Goal: Task Accomplishment & Management: Use online tool/utility

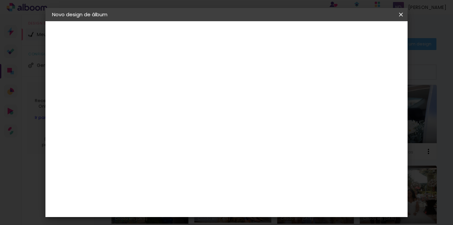
scroll to position [63, 0]
drag, startPoint x: 271, startPoint y: 178, endPoint x: 257, endPoint y: 179, distance: 13.7
click at [257, 179] on input "60" at bounding box center [262, 180] width 17 height 10
type input "45"
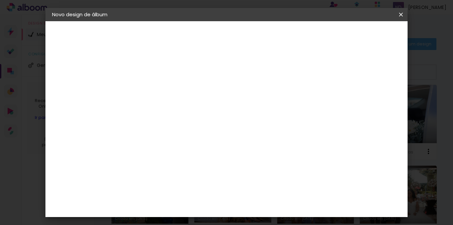
type paper-input "45"
click at [343, 37] on span "Iniciar design" at bounding box center [328, 35] width 30 height 5
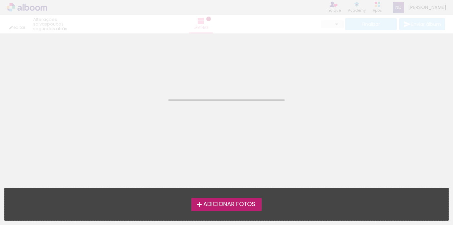
click at [248, 205] on span "Adicionar Fotos" at bounding box center [229, 205] width 52 height 6
click at [0, 0] on input "file" at bounding box center [0, 0] width 0 height 0
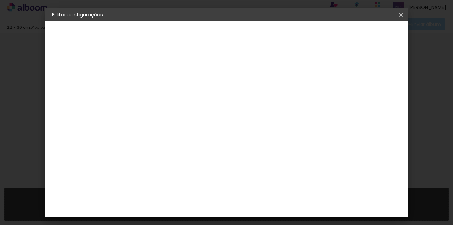
type input "30"
type input "45"
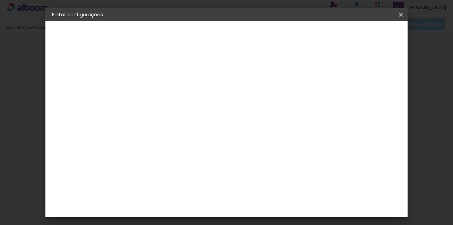
click at [267, 35] on span "Salvar configurações" at bounding box center [250, 37] width 34 height 9
click at [267, 37] on span "Salvar configurações" at bounding box center [250, 37] width 34 height 9
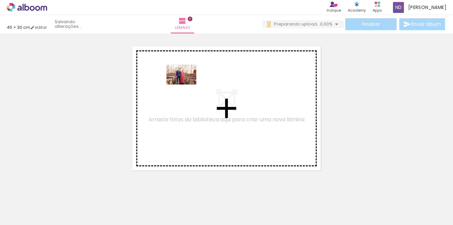
drag, startPoint x: 68, startPoint y: 210, endPoint x: 186, endPoint y: 85, distance: 172.5
click at [186, 85] on quentale-workspace at bounding box center [226, 112] width 453 height 225
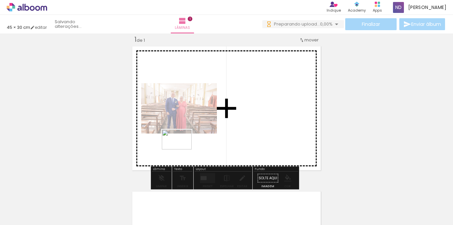
drag, startPoint x: 119, startPoint y: 201, endPoint x: 182, endPoint y: 150, distance: 81.6
click at [182, 150] on quentale-workspace at bounding box center [226, 112] width 453 height 225
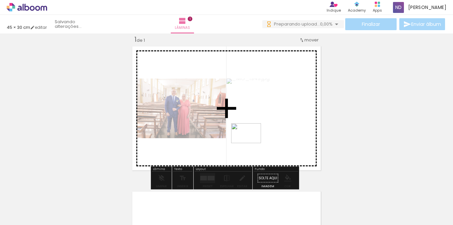
drag, startPoint x: 147, startPoint y: 207, endPoint x: 251, endPoint y: 143, distance: 122.2
click at [251, 143] on quentale-workspace at bounding box center [226, 112] width 453 height 225
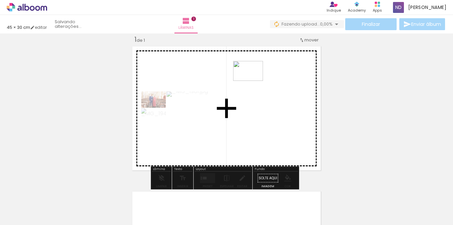
drag, startPoint x: 177, startPoint y: 207, endPoint x: 253, endPoint y: 81, distance: 147.1
click at [253, 81] on quentale-workspace at bounding box center [226, 112] width 453 height 225
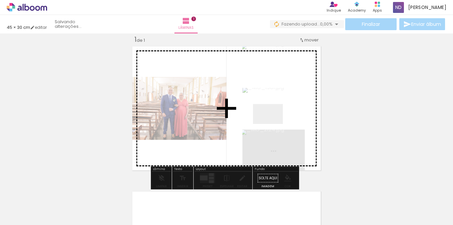
drag, startPoint x: 271, startPoint y: 128, endPoint x: 273, endPoint y: 124, distance: 4.9
click at [273, 124] on quentale-workspace at bounding box center [226, 112] width 453 height 225
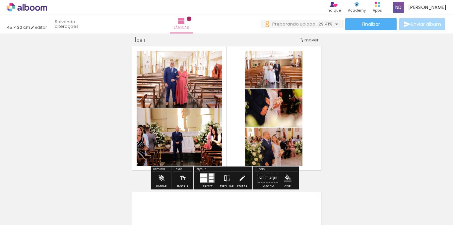
click at [225, 179] on iron-icon at bounding box center [226, 178] width 7 height 13
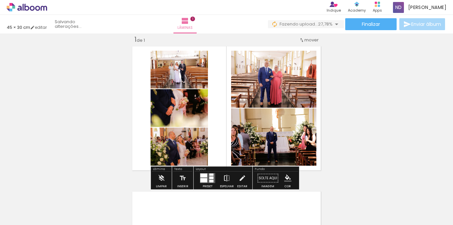
click at [224, 178] on iron-icon at bounding box center [226, 178] width 7 height 13
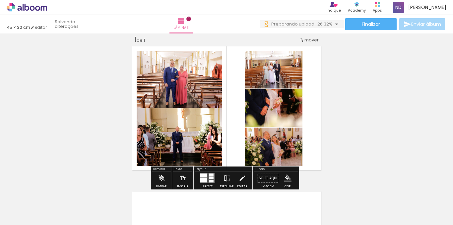
click at [207, 179] on quentale-layouter at bounding box center [207, 179] width 15 height 10
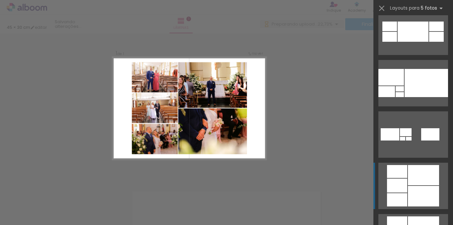
click at [424, 197] on div at bounding box center [423, 196] width 31 height 21
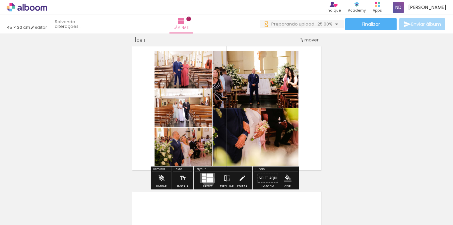
click at [207, 180] on div at bounding box center [210, 180] width 7 height 4
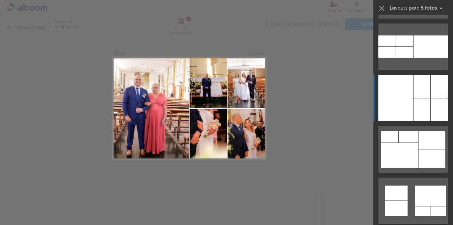
click at [421, 116] on div at bounding box center [422, 110] width 17 height 23
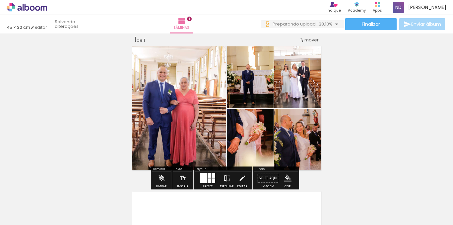
click at [228, 176] on iron-icon at bounding box center [226, 178] width 7 height 13
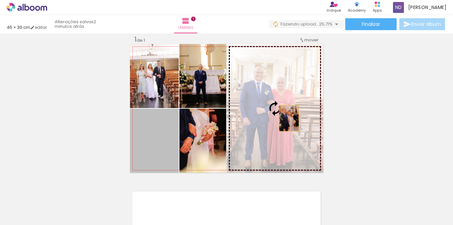
drag, startPoint x: 168, startPoint y: 148, endPoint x: 287, endPoint y: 118, distance: 122.7
click at [0, 0] on slot at bounding box center [0, 0] width 0 height 0
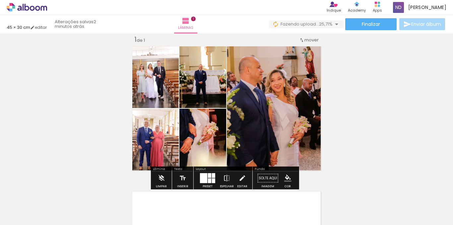
click at [369, 97] on div "Inserir lâmina 1 de 1" at bounding box center [226, 172] width 453 height 291
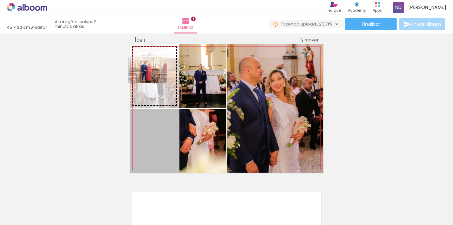
drag, startPoint x: 161, startPoint y: 147, endPoint x: 147, endPoint y: 70, distance: 78.2
click at [0, 0] on slot at bounding box center [0, 0] width 0 height 0
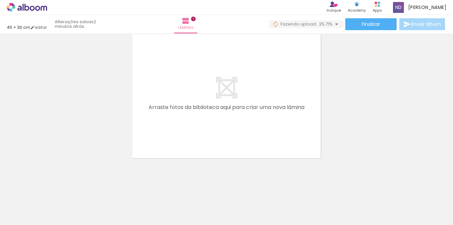
scroll to position [0, 82]
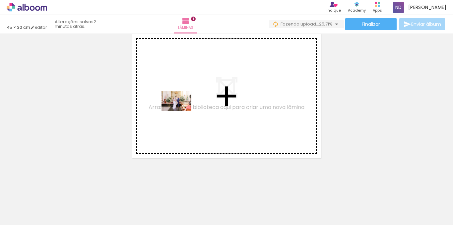
drag, startPoint x: 176, startPoint y: 192, endPoint x: 181, endPoint y: 111, distance: 81.8
click at [181, 111] on quentale-workspace at bounding box center [226, 112] width 453 height 225
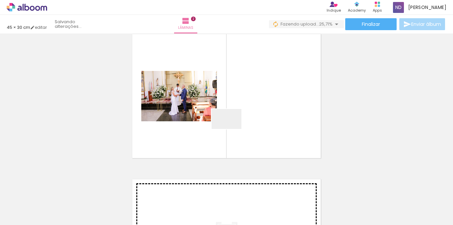
scroll to position [154, 0]
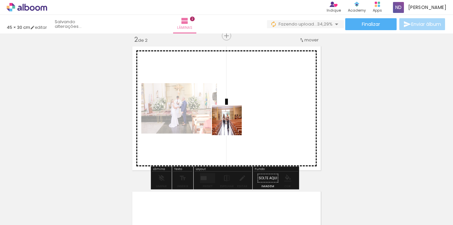
drag, startPoint x: 218, startPoint y: 176, endPoint x: 249, endPoint y: 202, distance: 40.7
click at [232, 124] on quentale-workspace at bounding box center [226, 112] width 453 height 225
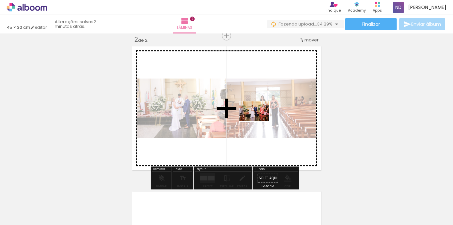
drag, startPoint x: 249, startPoint y: 204, endPoint x: 259, endPoint y: 121, distance: 82.9
click at [259, 121] on quentale-workspace at bounding box center [226, 112] width 453 height 225
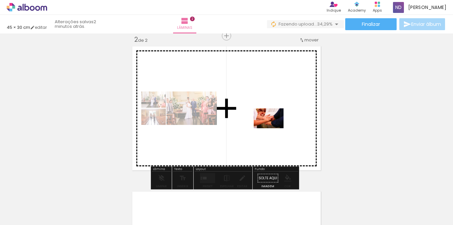
drag, startPoint x: 282, startPoint y: 199, endPoint x: 274, endPoint y: 128, distance: 71.2
click at [274, 128] on quentale-workspace at bounding box center [226, 112] width 453 height 225
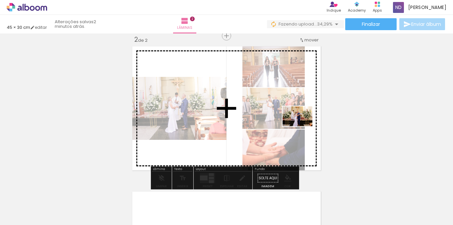
drag, startPoint x: 327, startPoint y: 202, endPoint x: 303, endPoint y: 126, distance: 79.3
click at [303, 126] on quentale-workspace at bounding box center [226, 112] width 453 height 225
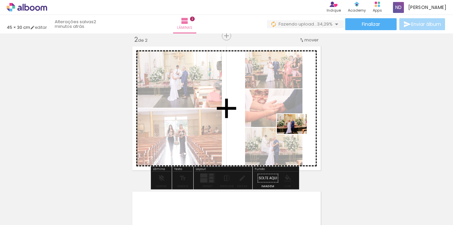
drag, startPoint x: 357, startPoint y: 207, endPoint x: 297, endPoint y: 134, distance: 94.3
click at [297, 134] on quentale-workspace at bounding box center [226, 112] width 453 height 225
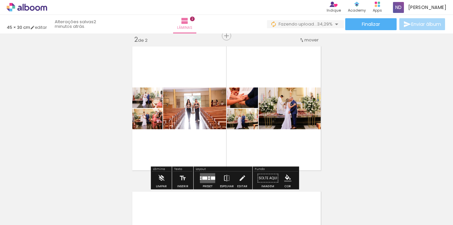
click at [208, 177] on div at bounding box center [209, 177] width 2 height 1
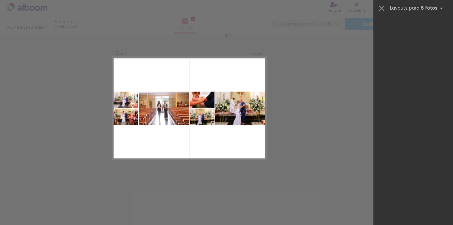
scroll to position [27044, 0]
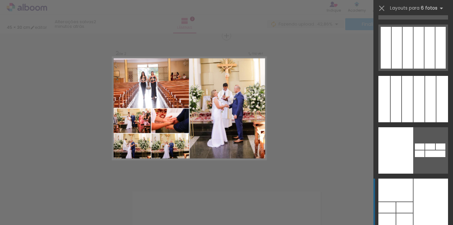
click at [436, 211] on div at bounding box center [431, 202] width 35 height 46
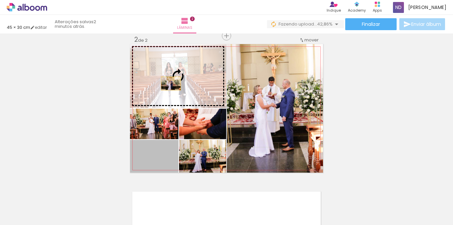
drag, startPoint x: 165, startPoint y: 159, endPoint x: 169, endPoint y: 84, distance: 75.7
click at [0, 0] on slot at bounding box center [0, 0] width 0 height 0
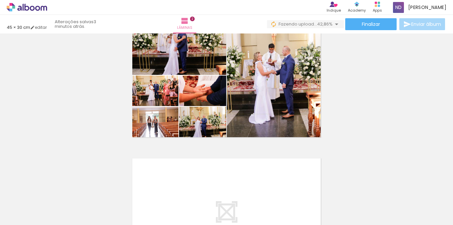
scroll to position [154, 0]
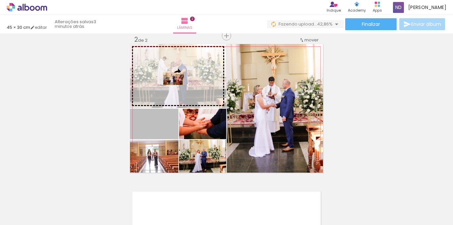
drag, startPoint x: 162, startPoint y: 133, endPoint x: 171, endPoint y: 78, distance: 55.4
click at [0, 0] on slot at bounding box center [0, 0] width 0 height 0
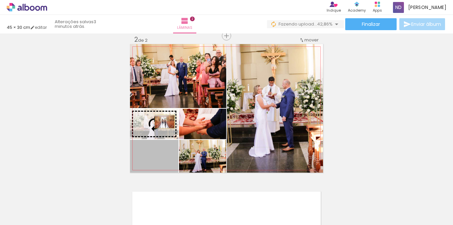
drag, startPoint x: 164, startPoint y: 159, endPoint x: 162, endPoint y: 122, distance: 36.9
click at [0, 0] on slot at bounding box center [0, 0] width 0 height 0
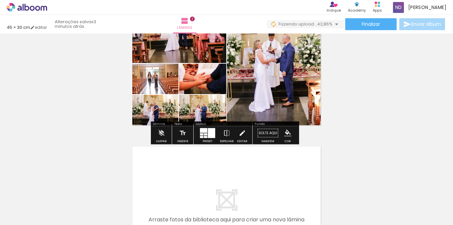
scroll to position [187, 0]
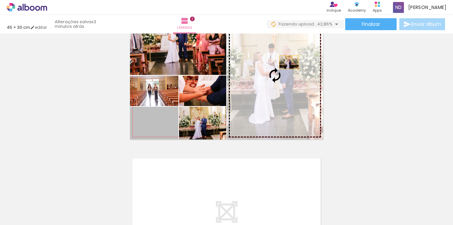
drag, startPoint x: 158, startPoint y: 127, endPoint x: 288, endPoint y: 62, distance: 144.8
click at [0, 0] on slot at bounding box center [0, 0] width 0 height 0
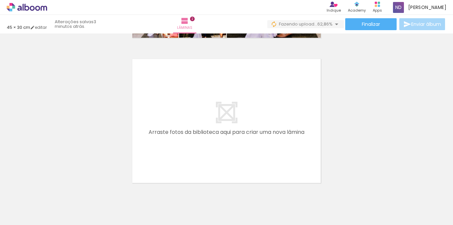
scroll to position [0, 325]
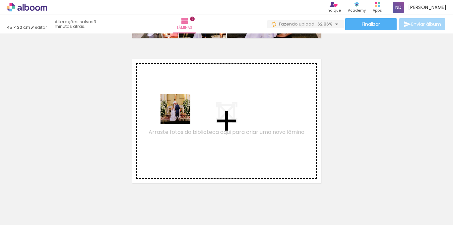
drag, startPoint x: 153, startPoint y: 206, endPoint x: 180, endPoint y: 114, distance: 95.6
click at [180, 114] on quentale-workspace at bounding box center [226, 112] width 453 height 225
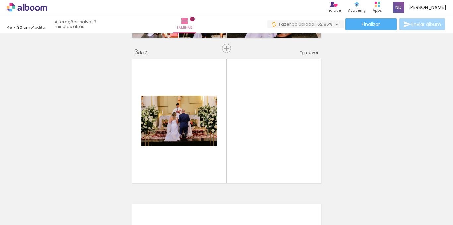
scroll to position [299, 0]
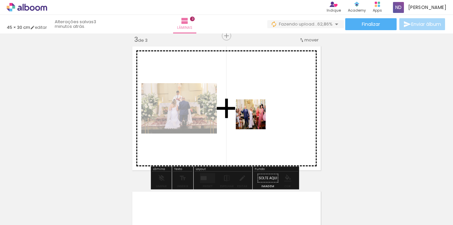
drag, startPoint x: 194, startPoint y: 206, endPoint x: 264, endPoint y: 104, distance: 124.4
click at [264, 104] on quentale-workspace at bounding box center [226, 112] width 453 height 225
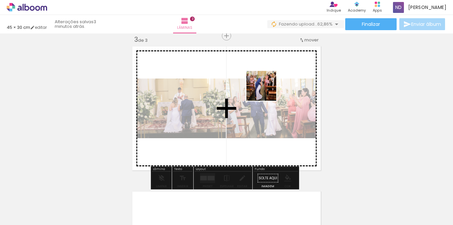
drag, startPoint x: 229, startPoint y: 207, endPoint x: 266, endPoint y: 90, distance: 122.8
click at [266, 90] on quentale-workspace at bounding box center [226, 112] width 453 height 225
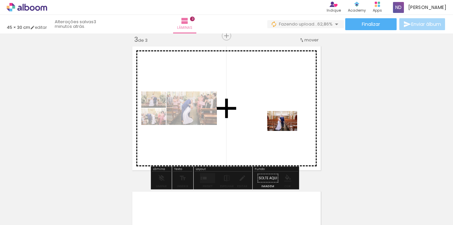
drag, startPoint x: 272, startPoint y: 206, endPoint x: 287, endPoint y: 131, distance: 76.5
click at [287, 131] on quentale-workspace at bounding box center [226, 112] width 453 height 225
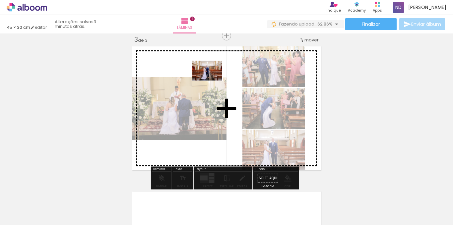
drag, startPoint x: 295, startPoint y: 204, endPoint x: 212, endPoint y: 81, distance: 148.3
click at [212, 81] on quentale-workspace at bounding box center [226, 112] width 453 height 225
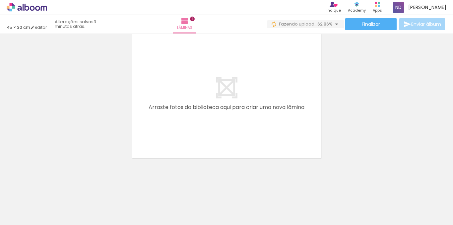
scroll to position [0, 447]
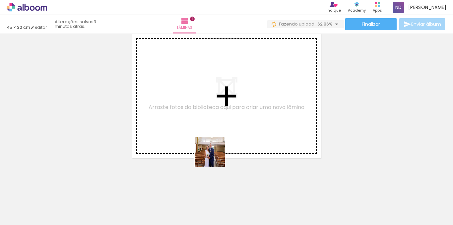
drag, startPoint x: 223, startPoint y: 207, endPoint x: 202, endPoint y: 110, distance: 99.4
click at [202, 110] on quentale-workspace at bounding box center [226, 112] width 453 height 225
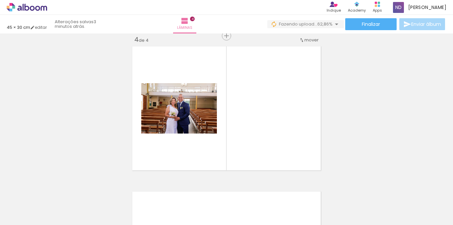
scroll to position [445, 0]
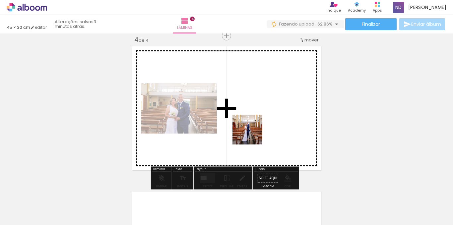
drag, startPoint x: 257, startPoint y: 203, endPoint x: 295, endPoint y: 198, distance: 38.2
click at [252, 128] on quentale-workspace at bounding box center [226, 112] width 453 height 225
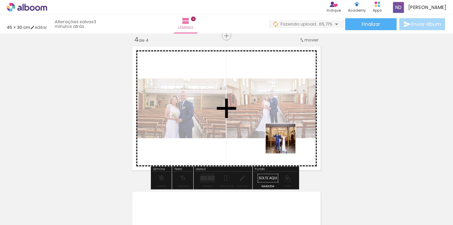
drag, startPoint x: 295, startPoint y: 203, endPoint x: 284, endPoint y: 129, distance: 74.8
click at [284, 129] on quentale-workspace at bounding box center [226, 112] width 453 height 225
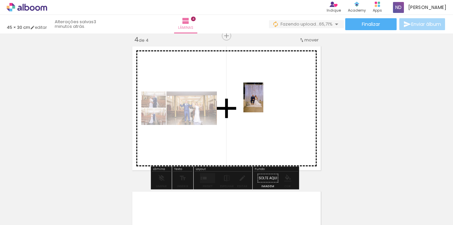
drag, startPoint x: 332, startPoint y: 205, endPoint x: 263, endPoint y: 103, distance: 123.7
click at [263, 103] on quentale-workspace at bounding box center [226, 112] width 453 height 225
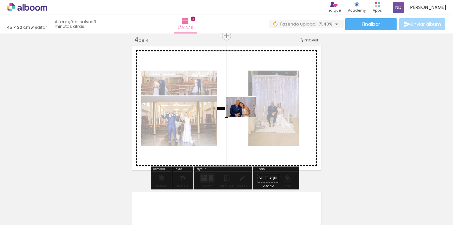
drag, startPoint x: 355, startPoint y: 203, endPoint x: 246, endPoint y: 117, distance: 139.6
click at [246, 117] on quentale-workspace at bounding box center [226, 112] width 453 height 225
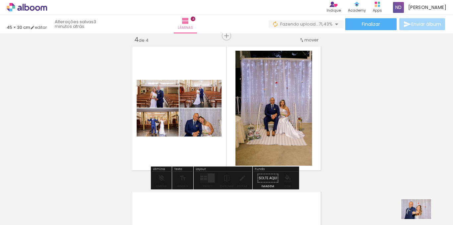
drag, startPoint x: 402, startPoint y: 204, endPoint x: 421, endPoint y: 219, distance: 24.4
click at [0, 0] on slot at bounding box center [0, 0] width 0 height 0
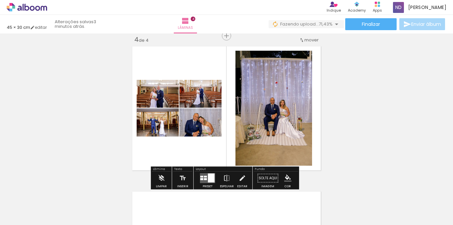
click at [210, 178] on div at bounding box center [211, 178] width 7 height 9
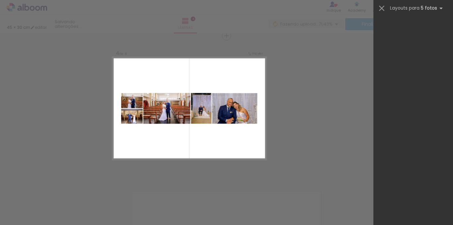
scroll to position [2785, 0]
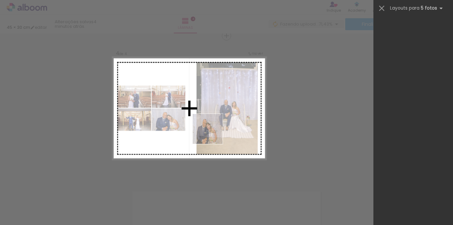
click at [213, 134] on quentale-workspace at bounding box center [226, 112] width 453 height 225
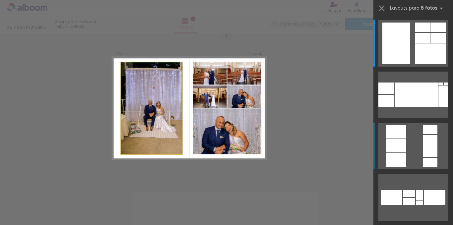
click at [157, 98] on quentale-photo at bounding box center [151, 108] width 61 height 92
click at [156, 97] on quentale-photo at bounding box center [151, 108] width 61 height 92
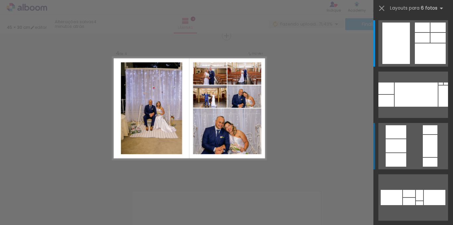
click at [156, 97] on quentale-photo at bounding box center [151, 108] width 61 height 92
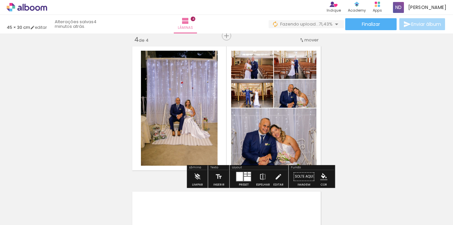
click at [180, 99] on quentale-photo at bounding box center [179, 108] width 77 height 115
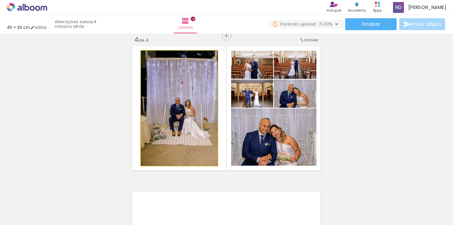
click at [180, 100] on quentale-photo at bounding box center [179, 108] width 77 height 115
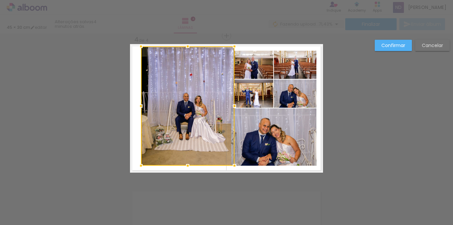
drag, startPoint x: 217, startPoint y: 48, endPoint x: 234, endPoint y: 30, distance: 25.1
click at [0, 0] on div "45 × 30 cm editar 4 minutos atrás. Lâminas 4 Finalizar Enviar álbum Inserir lâm…" at bounding box center [0, 0] width 0 height 0
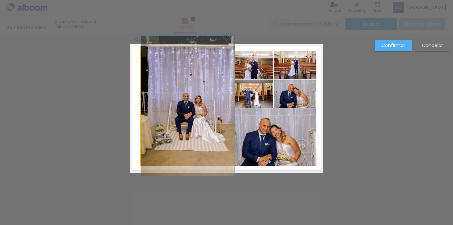
click at [158, 61] on quentale-photo at bounding box center [188, 105] width 94 height 119
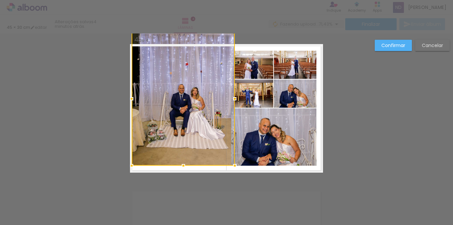
drag, startPoint x: 137, startPoint y: 44, endPoint x: 61, endPoint y: 17, distance: 80.7
click at [0, 0] on div "45 × 30 cm editar 4 minutos atrás. Lâminas 4 Finalizar Enviar álbum Inserir lâm…" at bounding box center [0, 0] width 0 height 0
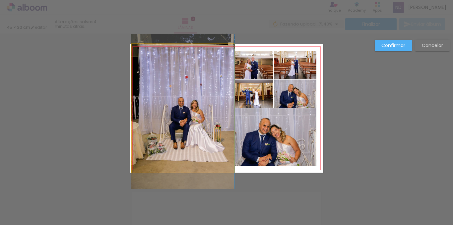
drag, startPoint x: 187, startPoint y: 93, endPoint x: 172, endPoint y: 102, distance: 17.7
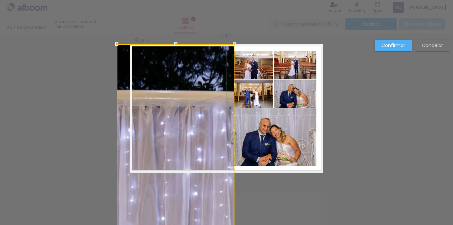
drag, startPoint x: 129, startPoint y: 165, endPoint x: 190, endPoint y: 116, distance: 77.9
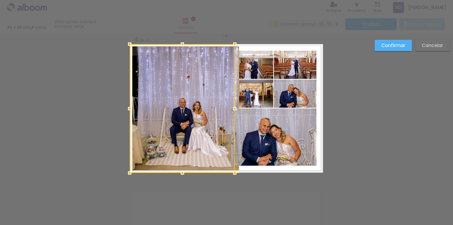
drag, startPoint x: 127, startPoint y: 173, endPoint x: 114, endPoint y: 185, distance: 18.3
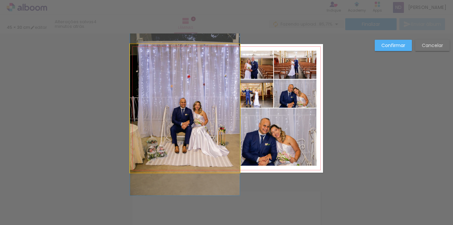
click at [170, 134] on quentale-photo at bounding box center [185, 108] width 110 height 129
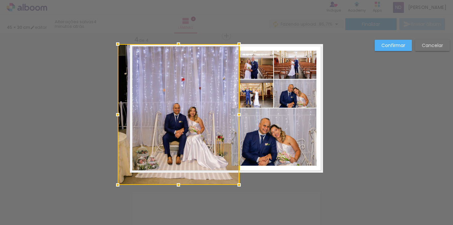
drag, startPoint x: 126, startPoint y: 173, endPoint x: 118, endPoint y: 185, distance: 14.6
click at [118, 185] on div at bounding box center [117, 184] width 13 height 13
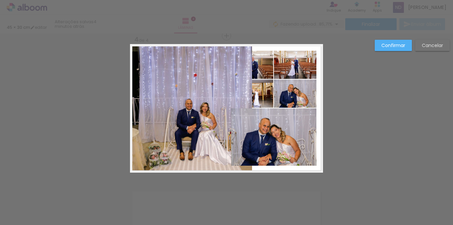
click at [257, 60] on quentale-photo at bounding box center [252, 65] width 42 height 28
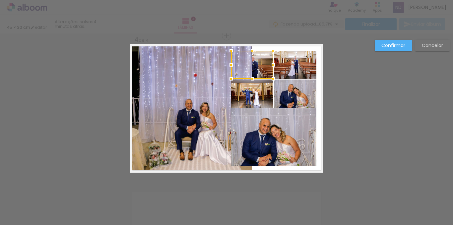
click at [255, 100] on quentale-photo at bounding box center [252, 94] width 42 height 28
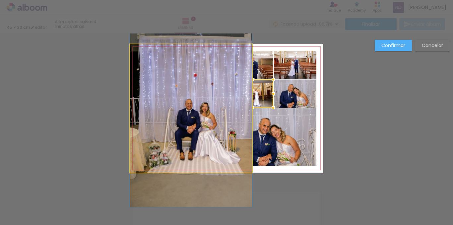
click at [173, 69] on quentale-photo at bounding box center [191, 108] width 122 height 129
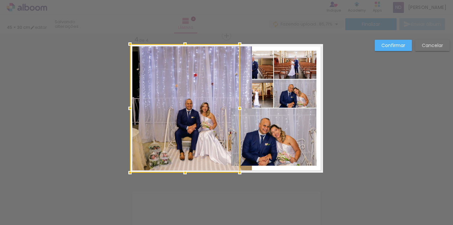
drag, startPoint x: 172, startPoint y: 67, endPoint x: 174, endPoint y: 70, distance: 3.5
click at [174, 68] on div at bounding box center [185, 108] width 110 height 129
click at [174, 69] on div at bounding box center [185, 108] width 110 height 129
drag, startPoint x: 174, startPoint y: 69, endPoint x: 144, endPoint y: 70, distance: 30.5
click at [144, 70] on div at bounding box center [185, 108] width 110 height 129
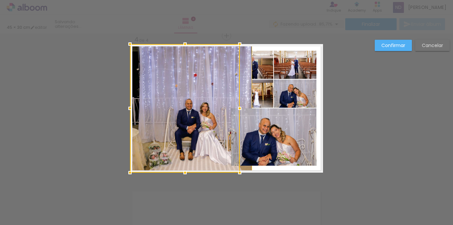
click at [0, 0] on slot "Confirmar" at bounding box center [0, 0] width 0 height 0
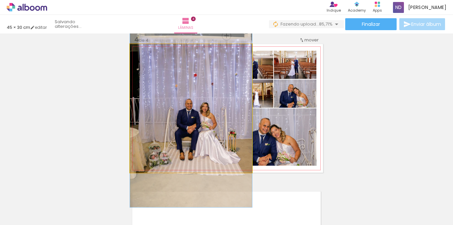
click at [184, 90] on quentale-photo at bounding box center [191, 108] width 122 height 129
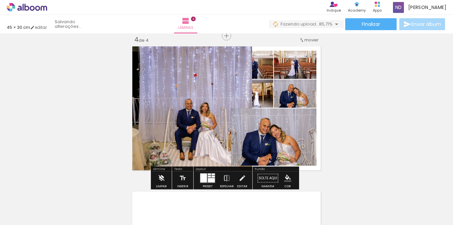
click at [162, 176] on iron-icon at bounding box center [161, 178] width 7 height 13
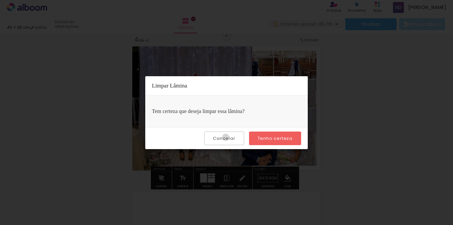
click at [0, 0] on slot "Cancelar" at bounding box center [0, 0] width 0 height 0
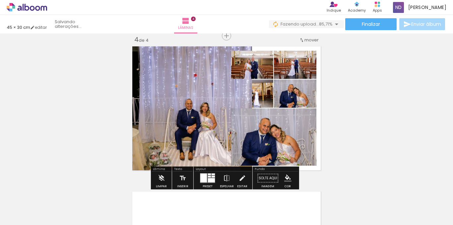
click at [262, 71] on quentale-photo at bounding box center [252, 65] width 42 height 28
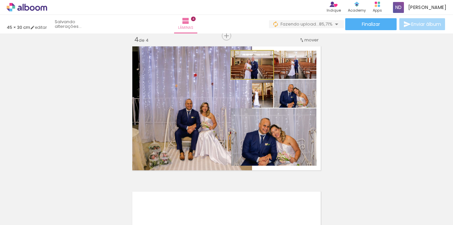
click at [264, 68] on quentale-photo at bounding box center [252, 65] width 42 height 28
drag, startPoint x: 264, startPoint y: 68, endPoint x: 255, endPoint y: 69, distance: 8.7
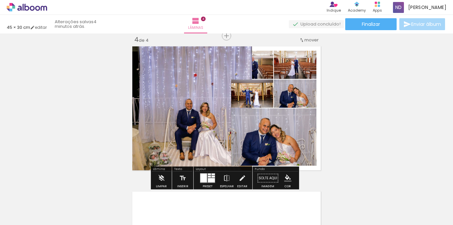
click at [261, 96] on quentale-photo at bounding box center [252, 94] width 42 height 28
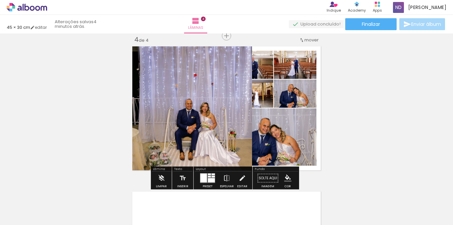
click at [184, 76] on quentale-photo at bounding box center [191, 108] width 122 height 129
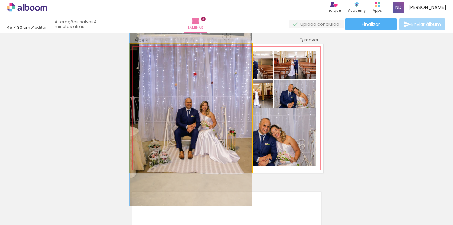
drag, startPoint x: 184, startPoint y: 76, endPoint x: 149, endPoint y: 76, distance: 35.2
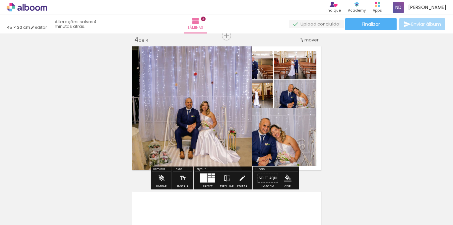
click at [201, 110] on quentale-photo at bounding box center [191, 108] width 122 height 129
click at [176, 120] on quentale-photo at bounding box center [191, 108] width 122 height 129
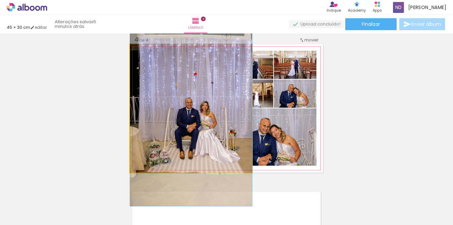
click at [176, 120] on quentale-photo at bounding box center [191, 108] width 122 height 129
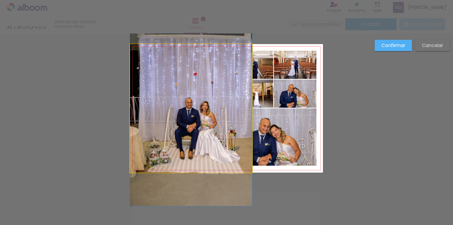
click at [185, 98] on quentale-photo at bounding box center [191, 108] width 122 height 129
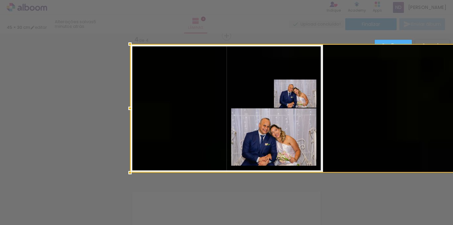
drag, startPoint x: 237, startPoint y: 111, endPoint x: 124, endPoint y: 114, distance: 113.2
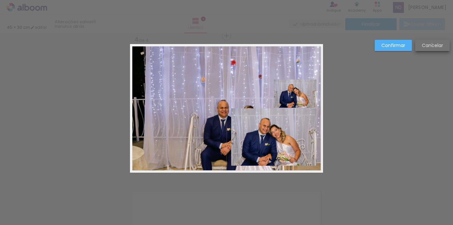
click at [0, 0] on slot "Cancelar" at bounding box center [0, 0] width 0 height 0
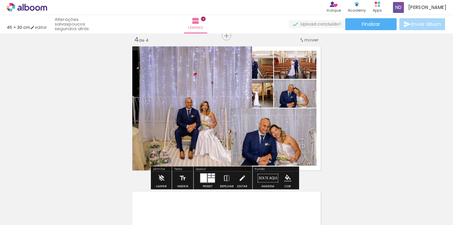
click at [204, 174] on div at bounding box center [203, 178] width 7 height 9
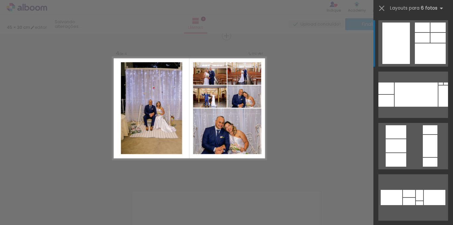
click at [401, 59] on div at bounding box center [397, 43] width 28 height 41
click at [401, 57] on div at bounding box center [397, 43] width 28 height 41
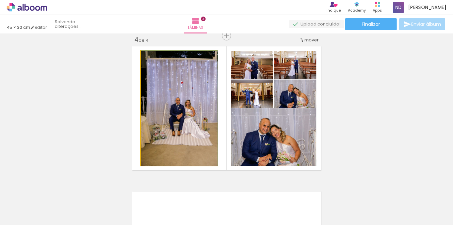
click at [181, 103] on quentale-photo at bounding box center [179, 108] width 77 height 115
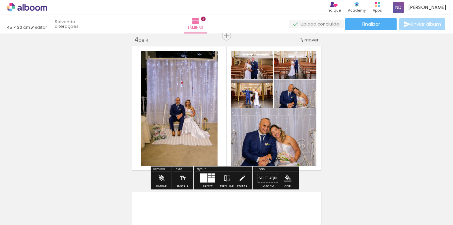
click at [180, 104] on quentale-photo at bounding box center [179, 108] width 77 height 115
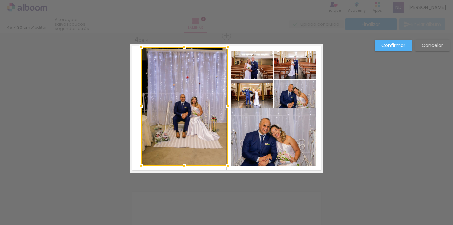
drag, startPoint x: 216, startPoint y: 48, endPoint x: 230, endPoint y: 23, distance: 28.5
click at [230, 0] on div "45 × 30 cm editar poucos segundos atrás. Lâminas 4 Finalizar Enviar álbum Inser…" at bounding box center [226, 0] width 453 height 0
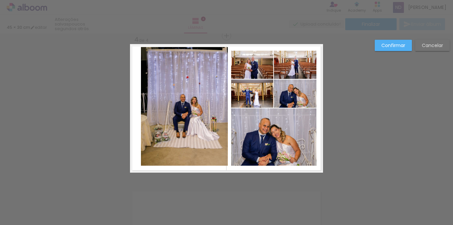
click at [190, 126] on quentale-photo at bounding box center [184, 106] width 87 height 119
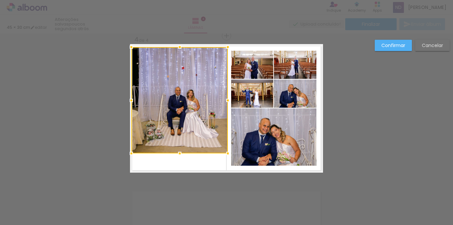
drag, startPoint x: 137, startPoint y: 164, endPoint x: 97, endPoint y: 199, distance: 53.8
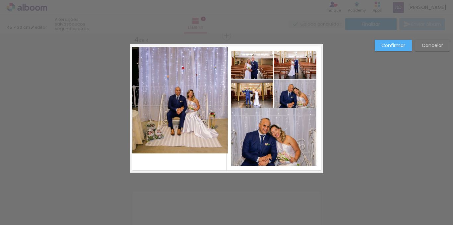
click at [205, 126] on quentale-photo at bounding box center [179, 100] width 97 height 106
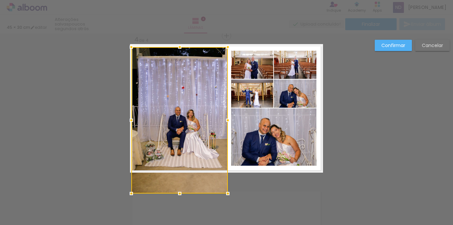
drag, startPoint x: 178, startPoint y: 153, endPoint x: 179, endPoint y: 168, distance: 14.6
click at [179, 168] on div at bounding box center [179, 120] width 97 height 147
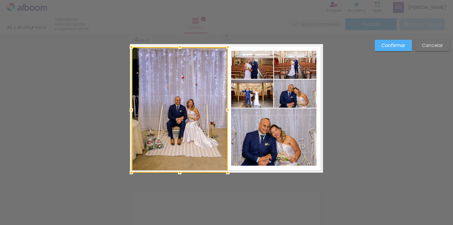
click at [178, 48] on div at bounding box center [179, 46] width 13 height 13
drag, startPoint x: 127, startPoint y: 173, endPoint x: 106, endPoint y: 194, distance: 30.3
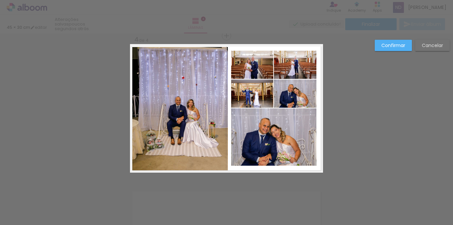
click at [169, 108] on quentale-photo at bounding box center [180, 110] width 96 height 126
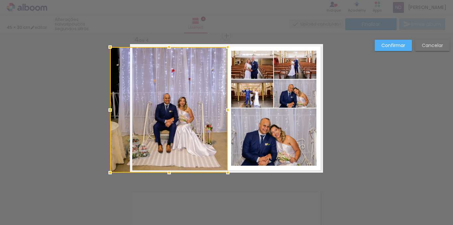
drag, startPoint x: 126, startPoint y: 108, endPoint x: 112, endPoint y: 109, distance: 14.3
click at [109, 109] on div at bounding box center [110, 110] width 13 height 13
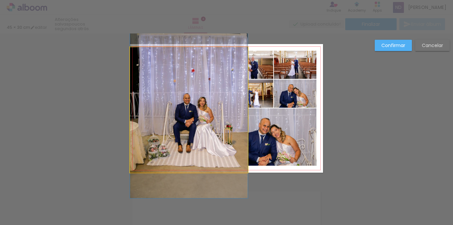
click at [188, 87] on quentale-photo at bounding box center [189, 110] width 118 height 126
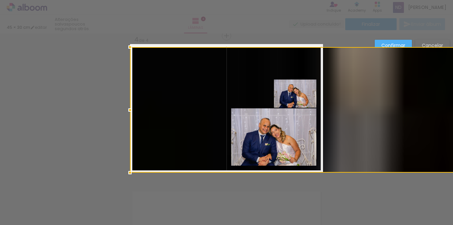
drag, startPoint x: 227, startPoint y: 112, endPoint x: 303, endPoint y: 113, distance: 76.0
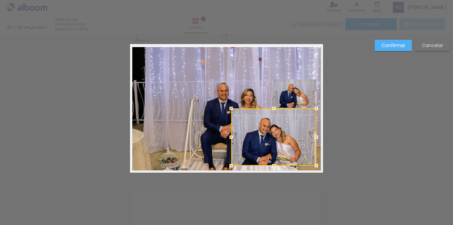
click at [0, 0] on slot "Cancelar" at bounding box center [0, 0] width 0 height 0
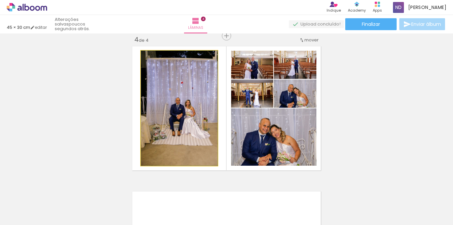
click at [180, 97] on quentale-photo at bounding box center [179, 108] width 77 height 115
click at [193, 95] on quentale-photo at bounding box center [179, 108] width 77 height 115
click at [193, 94] on quentale-photo at bounding box center [179, 108] width 77 height 115
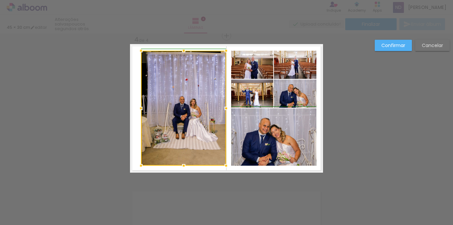
drag, startPoint x: 212, startPoint y: 107, endPoint x: 221, endPoint y: 110, distance: 9.3
click at [221, 110] on div at bounding box center [226, 108] width 13 height 13
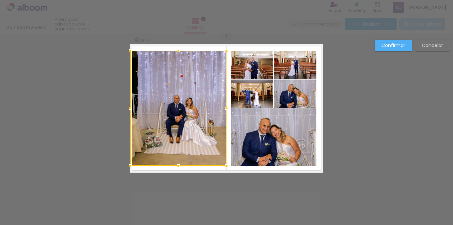
drag, startPoint x: 139, startPoint y: 108, endPoint x: 127, endPoint y: 108, distance: 11.3
click at [127, 108] on div at bounding box center [130, 108] width 13 height 13
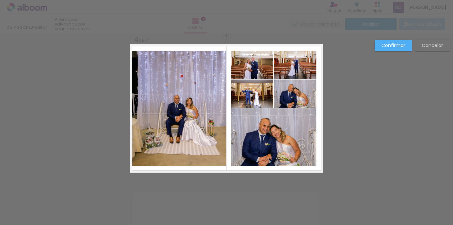
click at [184, 70] on quentale-photo at bounding box center [178, 108] width 96 height 115
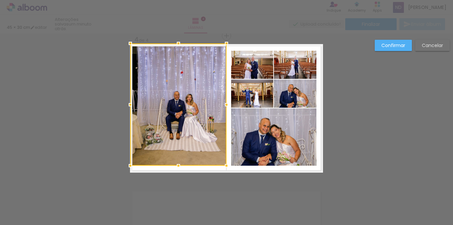
drag, startPoint x: 177, startPoint y: 51, endPoint x: 177, endPoint y: 46, distance: 5.6
click at [177, 46] on div at bounding box center [178, 43] width 13 height 13
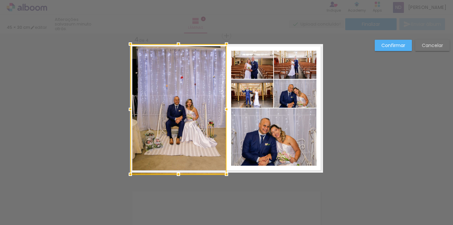
drag, startPoint x: 175, startPoint y: 168, endPoint x: 175, endPoint y: 175, distance: 6.3
click at [175, 175] on div at bounding box center [178, 174] width 13 height 13
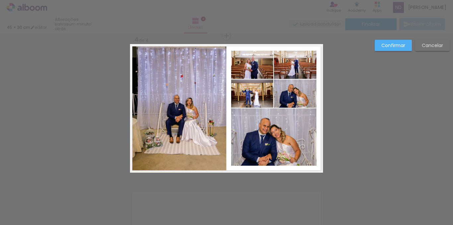
click at [389, 40] on paper-button "Confirmar" at bounding box center [393, 45] width 37 height 11
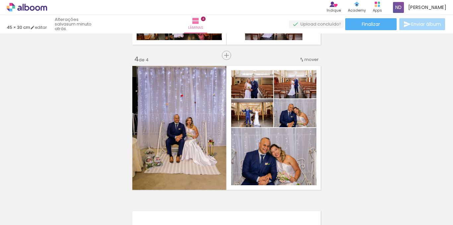
scroll to position [436, 0]
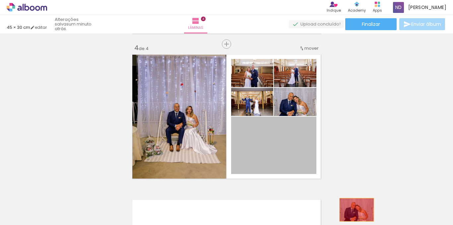
drag, startPoint x: 299, startPoint y: 144, endPoint x: 354, endPoint y: 210, distance: 85.9
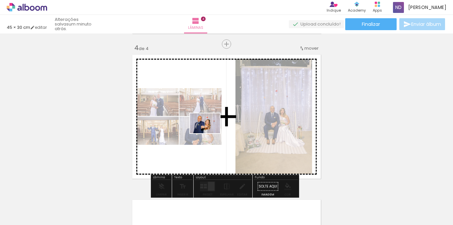
drag, startPoint x: 405, startPoint y: 207, endPoint x: 210, endPoint y: 133, distance: 208.1
click at [210, 133] on quentale-workspace at bounding box center [226, 112] width 453 height 225
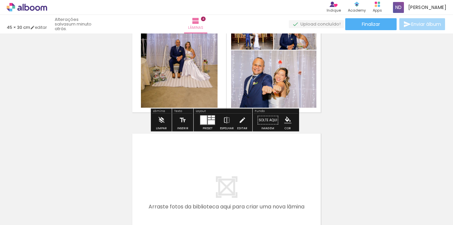
scroll to position [469, 0]
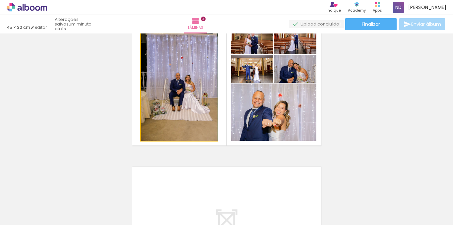
click at [178, 89] on quentale-photo at bounding box center [179, 83] width 77 height 115
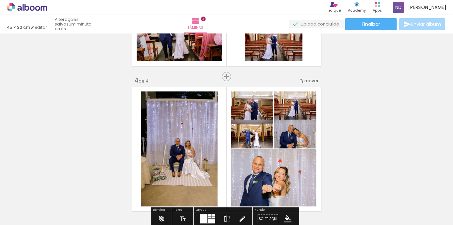
scroll to position [403, 0]
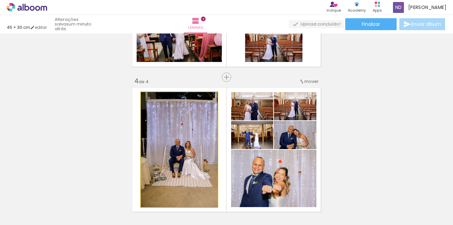
click at [196, 141] on quentale-photo at bounding box center [179, 149] width 77 height 115
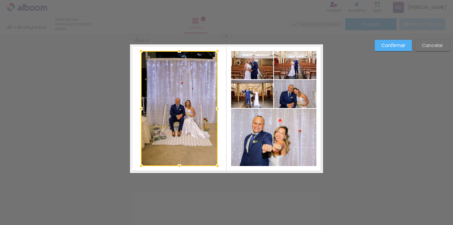
scroll to position [445, 0]
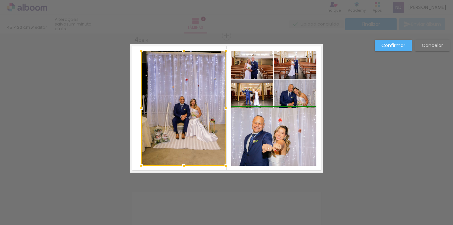
drag, startPoint x: 215, startPoint y: 109, endPoint x: 223, endPoint y: 110, distance: 7.7
click at [223, 110] on div at bounding box center [226, 108] width 13 height 13
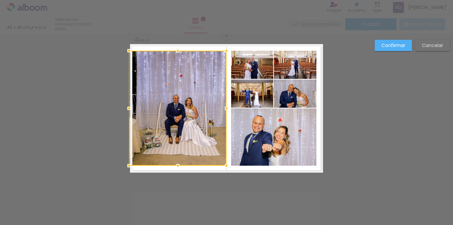
drag, startPoint x: 139, startPoint y: 109, endPoint x: 126, endPoint y: 109, distance: 12.6
click at [126, 109] on div at bounding box center [128, 108] width 13 height 13
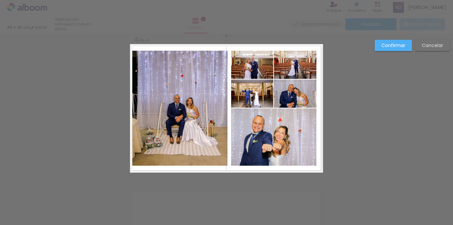
click at [176, 70] on quentale-photo at bounding box center [179, 108] width 98 height 115
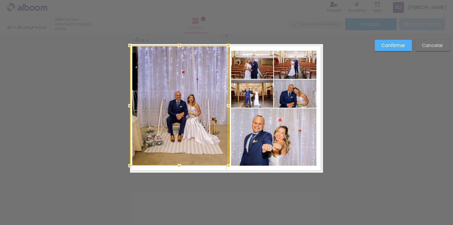
click at [176, 46] on div at bounding box center [179, 45] width 13 height 13
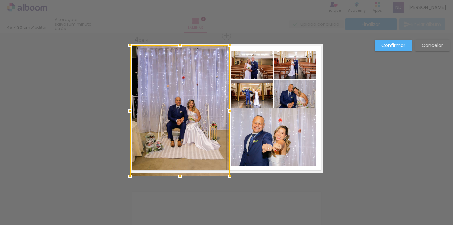
drag, startPoint x: 176, startPoint y: 165, endPoint x: 175, endPoint y: 172, distance: 7.0
click at [175, 172] on div at bounding box center [180, 176] width 13 height 13
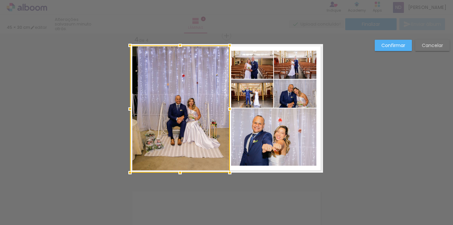
click at [0, 0] on slot "Confirmar" at bounding box center [0, 0] width 0 height 0
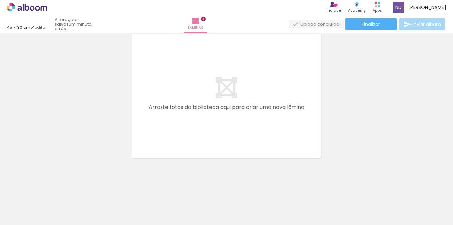
scroll to position [0, 720]
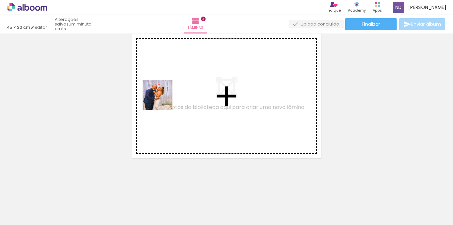
drag, startPoint x: 172, startPoint y: 204, endPoint x: 241, endPoint y: 199, distance: 69.2
click at [161, 91] on quentale-workspace at bounding box center [226, 112] width 453 height 225
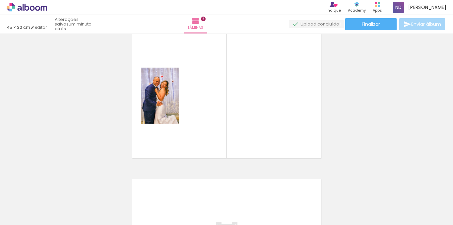
scroll to position [590, 0]
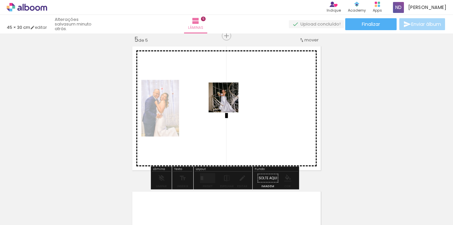
drag, startPoint x: 212, startPoint y: 201, endPoint x: 229, endPoint y: 103, distance: 99.6
click at [229, 103] on quentale-workspace at bounding box center [226, 112] width 453 height 225
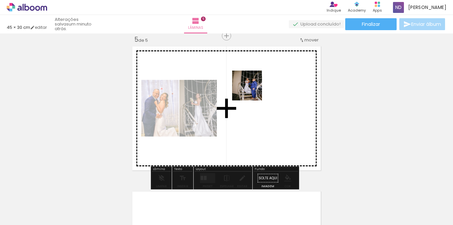
drag, startPoint x: 246, startPoint y: 204, endPoint x: 303, endPoint y: 206, distance: 57.8
click at [252, 81] on quentale-workspace at bounding box center [226, 112] width 453 height 225
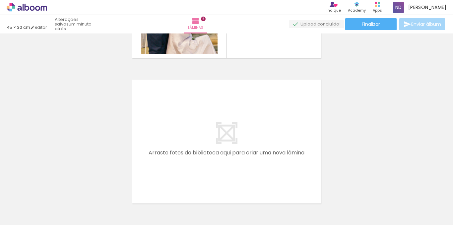
scroll to position [723, 0]
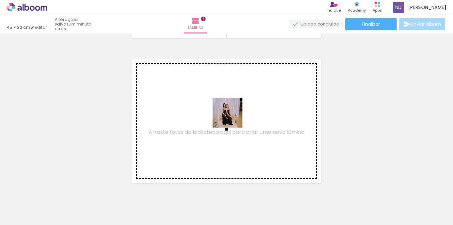
drag, startPoint x: 283, startPoint y: 207, endPoint x: 232, endPoint y: 117, distance: 103.7
click at [232, 117] on quentale-workspace at bounding box center [226, 112] width 453 height 225
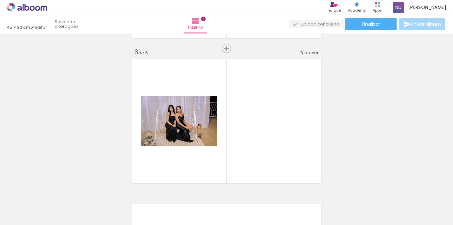
scroll to position [735, 0]
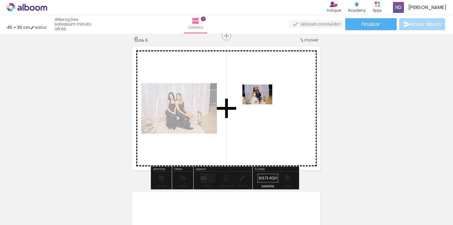
drag, startPoint x: 355, startPoint y: 203, endPoint x: 262, endPoint y: 105, distance: 134.7
click at [262, 105] on quentale-workspace at bounding box center [226, 112] width 453 height 225
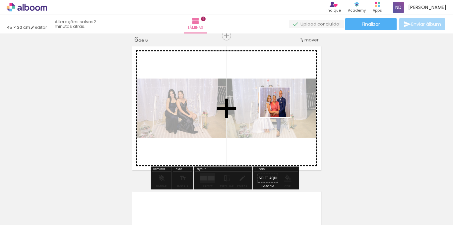
drag, startPoint x: 394, startPoint y: 202, endPoint x: 453, endPoint y: 217, distance: 60.2
click at [275, 103] on quentale-workspace at bounding box center [226, 112] width 453 height 225
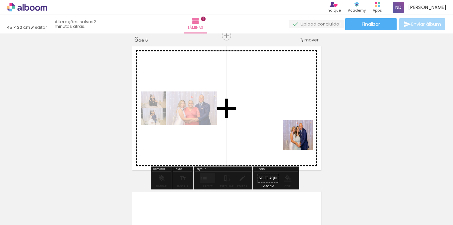
drag, startPoint x: 431, startPoint y: 206, endPoint x: 287, endPoint y: 128, distance: 163.9
click at [287, 128] on quentale-workspace at bounding box center [226, 112] width 453 height 225
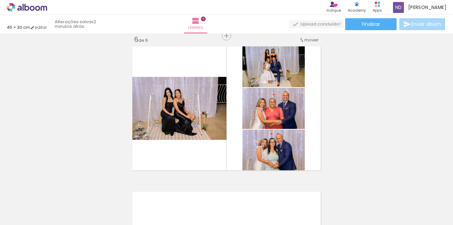
scroll to position [0, 904]
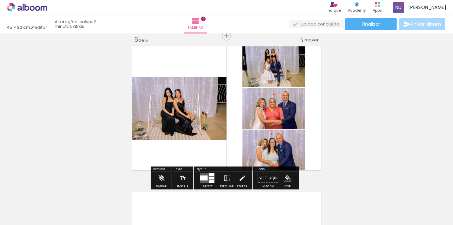
click at [209, 177] on div at bounding box center [211, 178] width 5 height 3
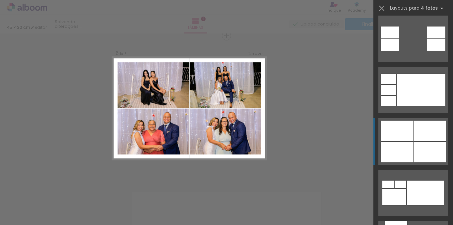
scroll to position [398, 0]
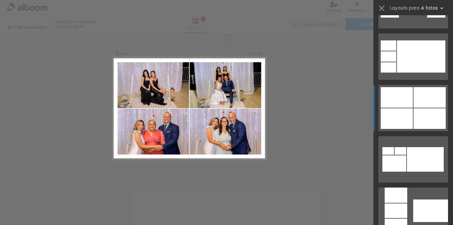
click at [424, 115] on div at bounding box center [430, 118] width 32 height 21
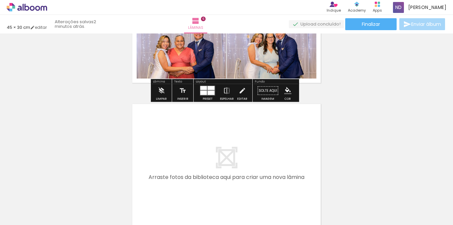
scroll to position [835, 0]
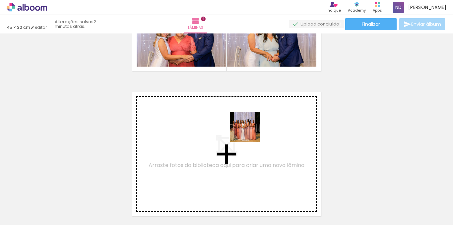
drag, startPoint x: 278, startPoint y: 205, endPoint x: 250, endPoint y: 132, distance: 77.9
click at [250, 132] on quentale-workspace at bounding box center [226, 112] width 453 height 225
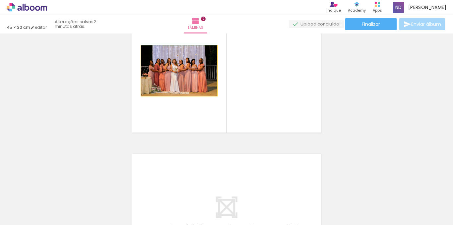
scroll to position [912, 0]
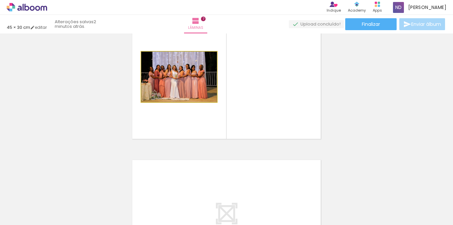
click at [186, 72] on quentale-photo at bounding box center [179, 77] width 76 height 50
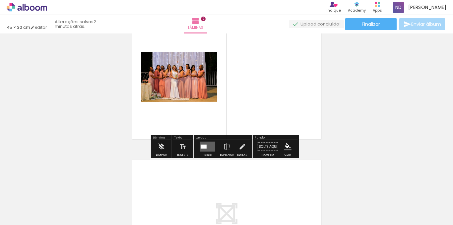
click at [210, 145] on quentale-layouter at bounding box center [207, 147] width 15 height 10
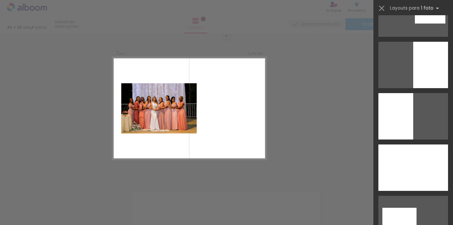
scroll to position [166, 0]
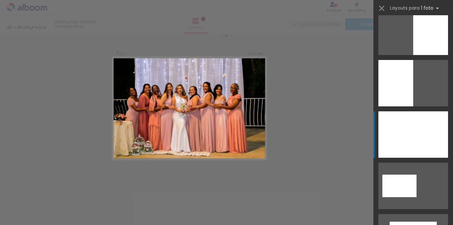
click at [420, 137] on div at bounding box center [414, 134] width 70 height 46
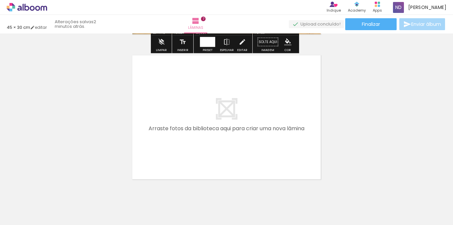
scroll to position [1038, 0]
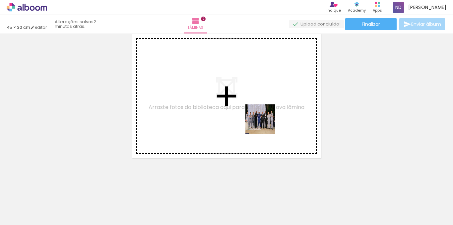
drag, startPoint x: 316, startPoint y: 202, endPoint x: 265, endPoint y: 124, distance: 92.7
click at [265, 124] on quentale-workspace at bounding box center [226, 112] width 453 height 225
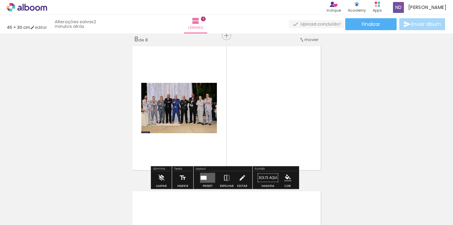
scroll to position [1026, 0]
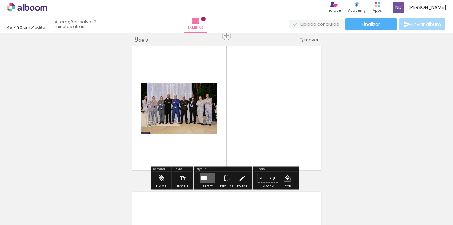
click at [205, 181] on quentale-layouter at bounding box center [207, 179] width 15 height 10
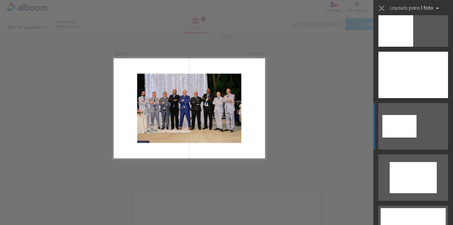
scroll to position [232, 0]
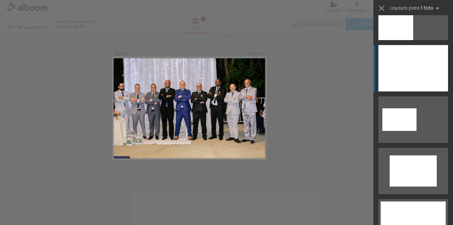
click at [419, 67] on div at bounding box center [414, 68] width 70 height 46
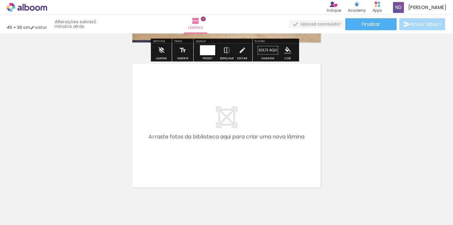
scroll to position [1183, 0]
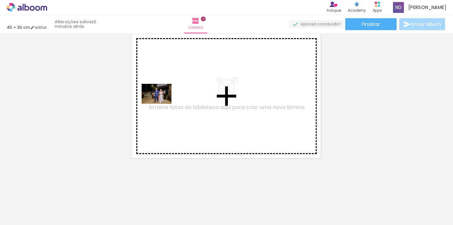
drag, startPoint x: 134, startPoint y: 204, endPoint x: 176, endPoint y: 94, distance: 117.8
click at [176, 94] on quentale-workspace at bounding box center [226, 112] width 453 height 225
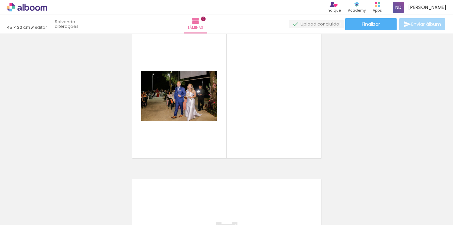
scroll to position [1171, 0]
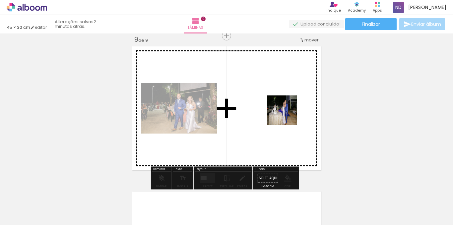
drag, startPoint x: 360, startPoint y: 204, endPoint x: 287, endPoint y: 115, distance: 114.8
click at [287, 115] on quentale-workspace at bounding box center [226, 112] width 453 height 225
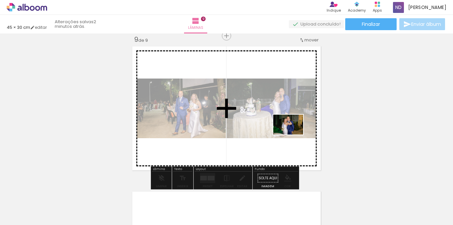
drag, startPoint x: 390, startPoint y: 203, endPoint x: 293, endPoint y: 135, distance: 118.6
click at [293, 135] on quentale-workspace at bounding box center [226, 112] width 453 height 225
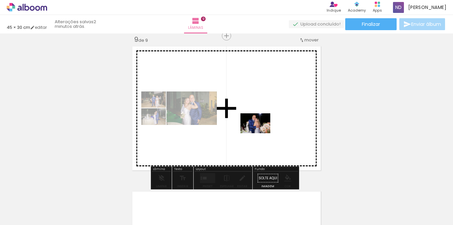
drag, startPoint x: 438, startPoint y: 209, endPoint x: 260, endPoint y: 133, distance: 193.1
click at [260, 133] on quentale-workspace at bounding box center [226, 112] width 453 height 225
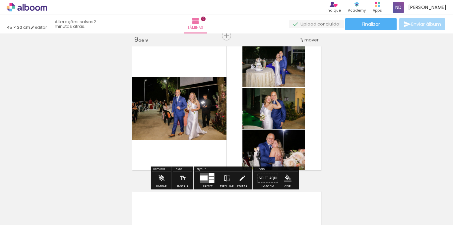
click at [207, 180] on quentale-layouter at bounding box center [207, 179] width 15 height 10
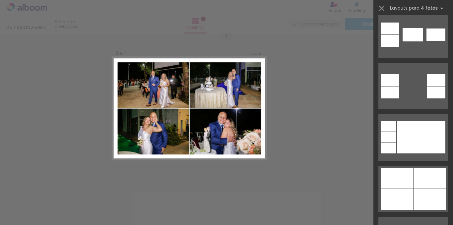
scroll to position [332, 0]
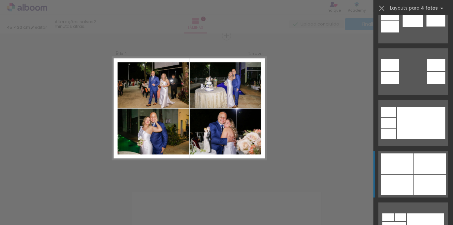
click at [424, 172] on div at bounding box center [430, 164] width 32 height 21
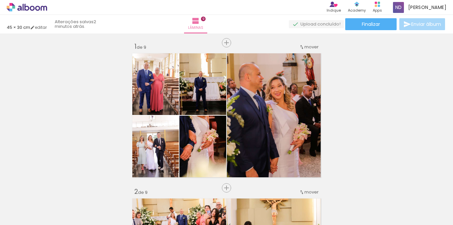
scroll to position [0, 0]
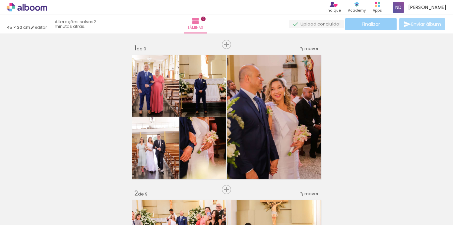
click at [365, 24] on span "Finalizar" at bounding box center [371, 24] width 18 height 5
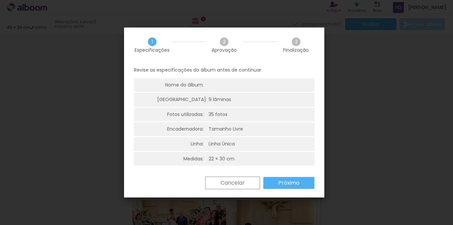
click at [0, 0] on slot "Próximo" at bounding box center [0, 0] width 0 height 0
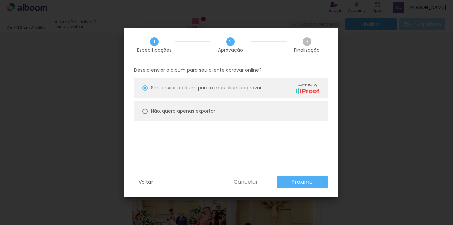
click at [0, 0] on slot "Não, quero apenas exportar" at bounding box center [0, 0] width 0 height 0
type paper-radio-button "on"
click at [0, 0] on slot "Próximo" at bounding box center [0, 0] width 0 height 0
type input "Alta, 300 DPI"
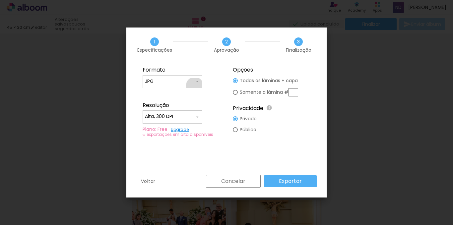
click at [195, 86] on paper-input-container "JPG" at bounding box center [173, 81] width 60 height 13
click at [186, 91] on paper-item "PDF" at bounding box center [173, 93] width 60 height 13
type input "PDF"
click at [189, 115] on input "Alta, 300 DPI" at bounding box center [170, 116] width 50 height 7
click at [176, 132] on paper-item "Baixa" at bounding box center [173, 128] width 60 height 13
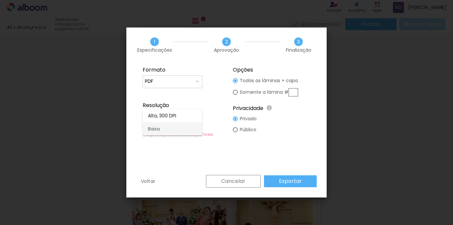
type input "Baixa"
click at [306, 179] on paper-button "Exportar" at bounding box center [290, 182] width 53 height 12
